Goal: Navigation & Orientation: Go to known website

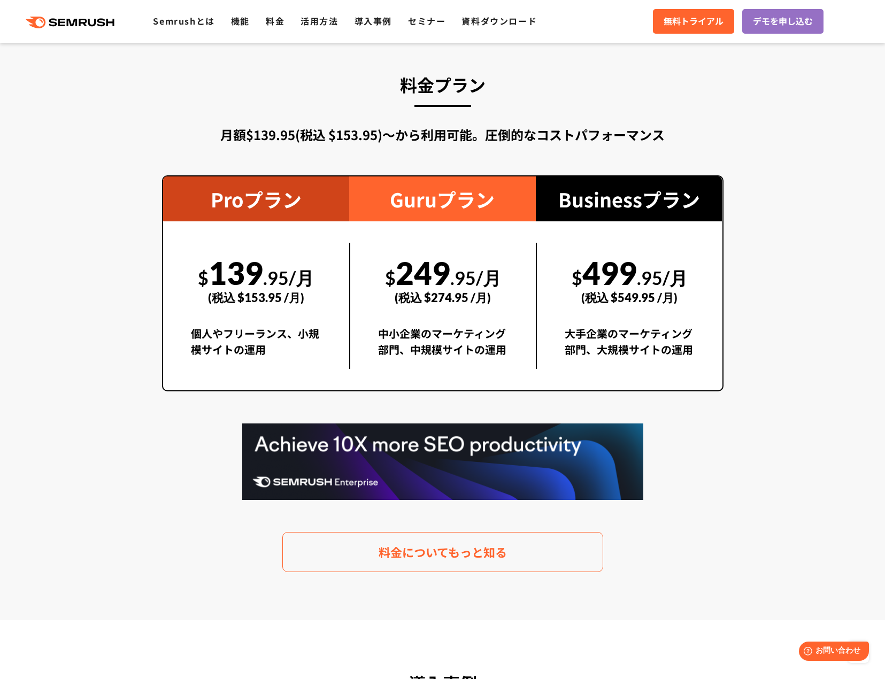
scroll to position [2353, 0]
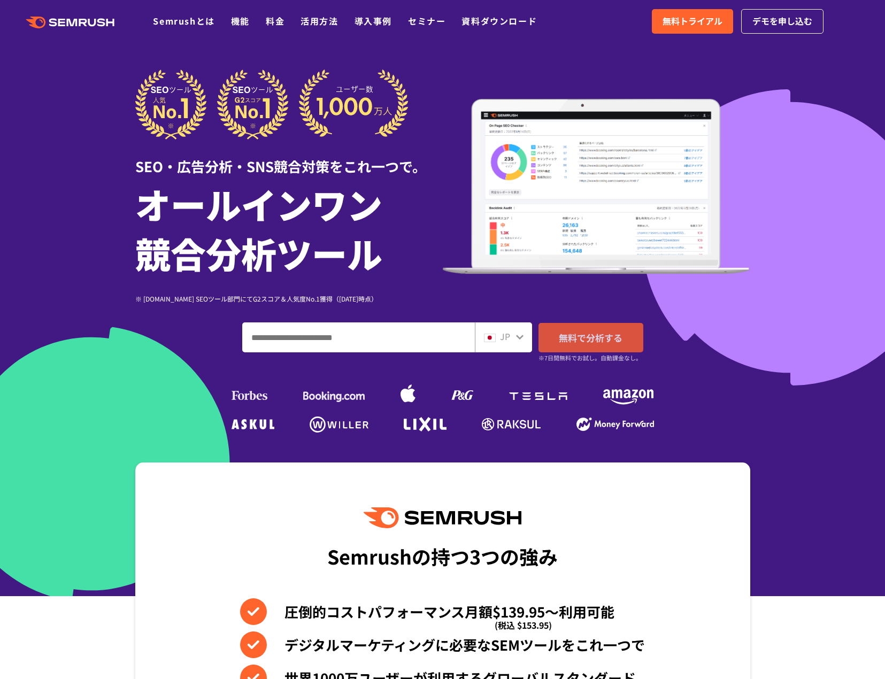
click at [578, 348] on link "無料で分析する" at bounding box center [590, 337] width 105 height 29
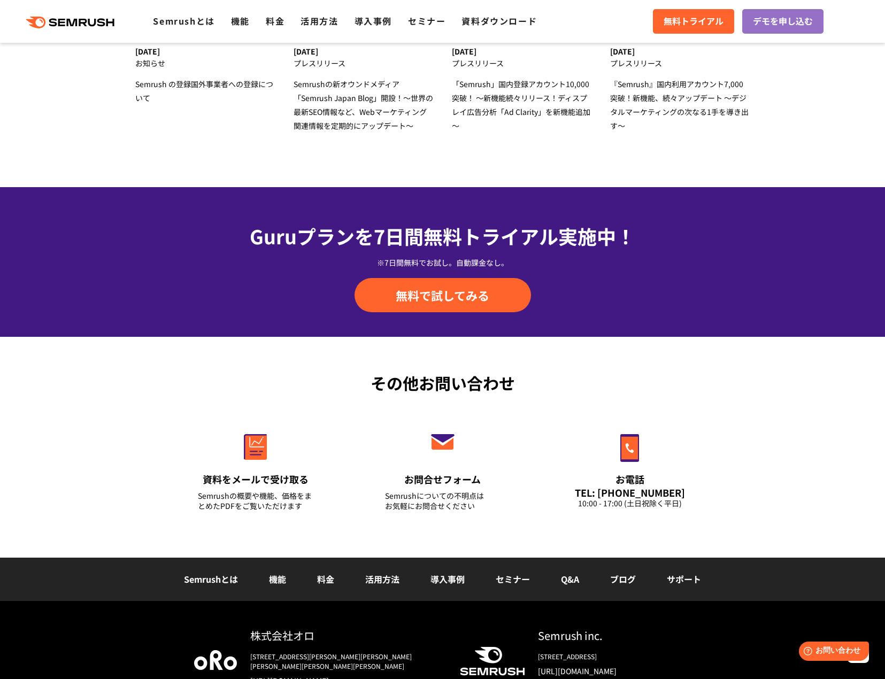
scroll to position [3550, 0]
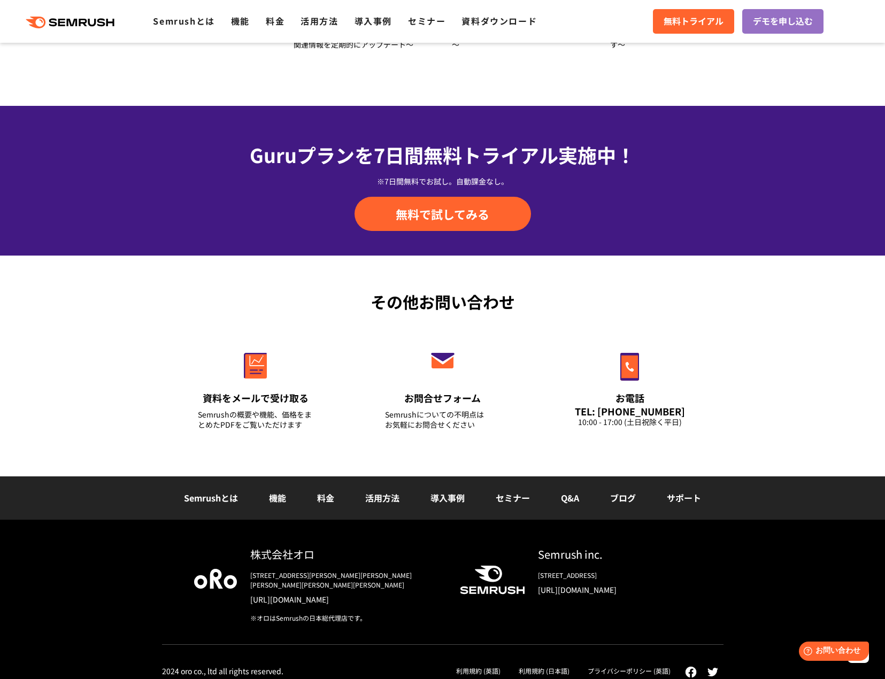
click at [624, 591] on link "[URL][DOMAIN_NAME]" at bounding box center [614, 589] width 153 height 11
